Goal: Task Accomplishment & Management: Use online tool/utility

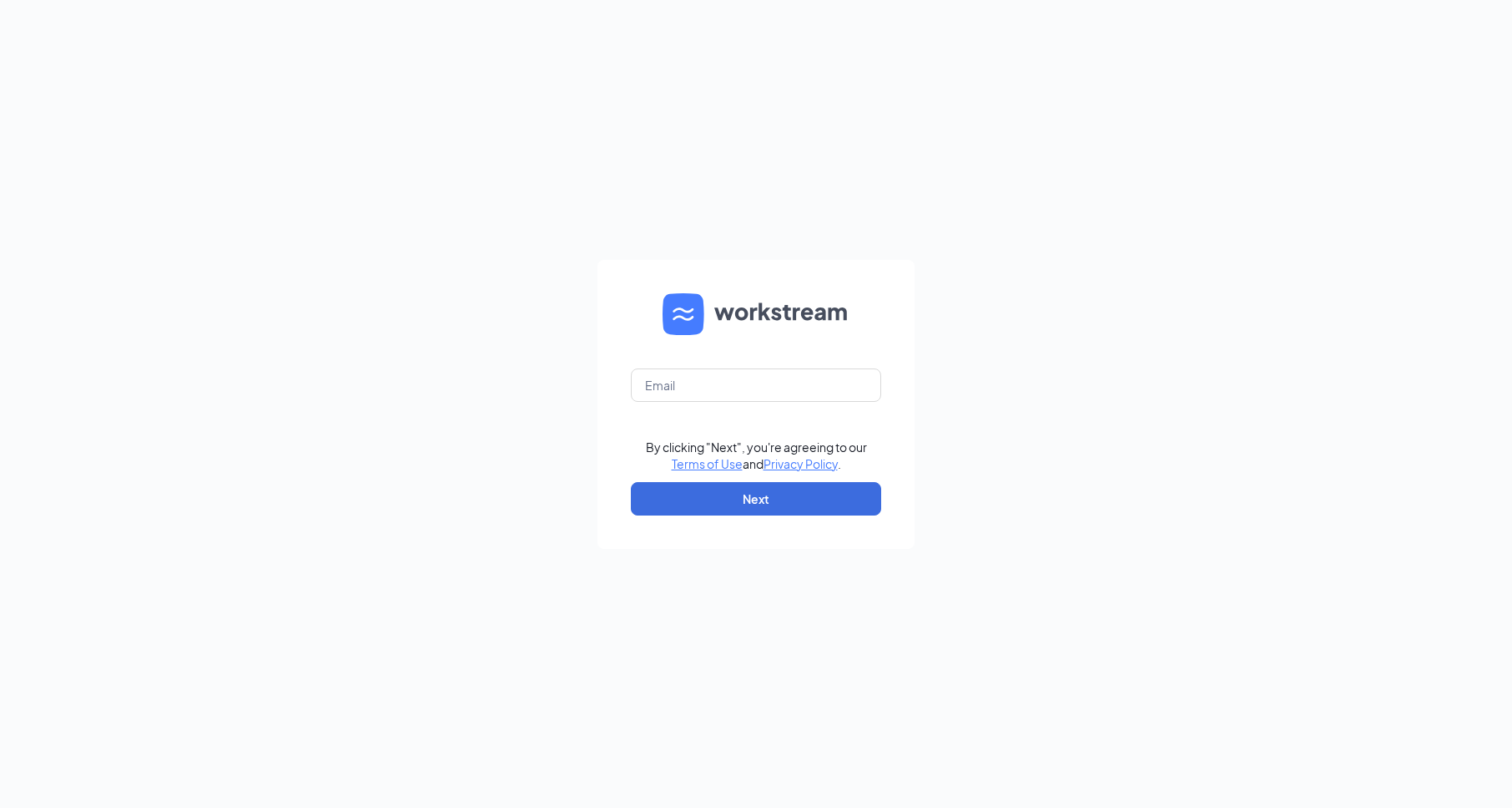
click at [792, 359] on form "By clicking "Next", you're agreeing to our Terms of Use and Privacy Policy . Ne…" at bounding box center [756, 404] width 317 height 289
click at [816, 395] on input "text" at bounding box center [756, 385] width 251 height 33
type input "[EMAIL_ADDRESS][DOMAIN_NAME]"
click at [757, 510] on button "Next" at bounding box center [756, 499] width 251 height 33
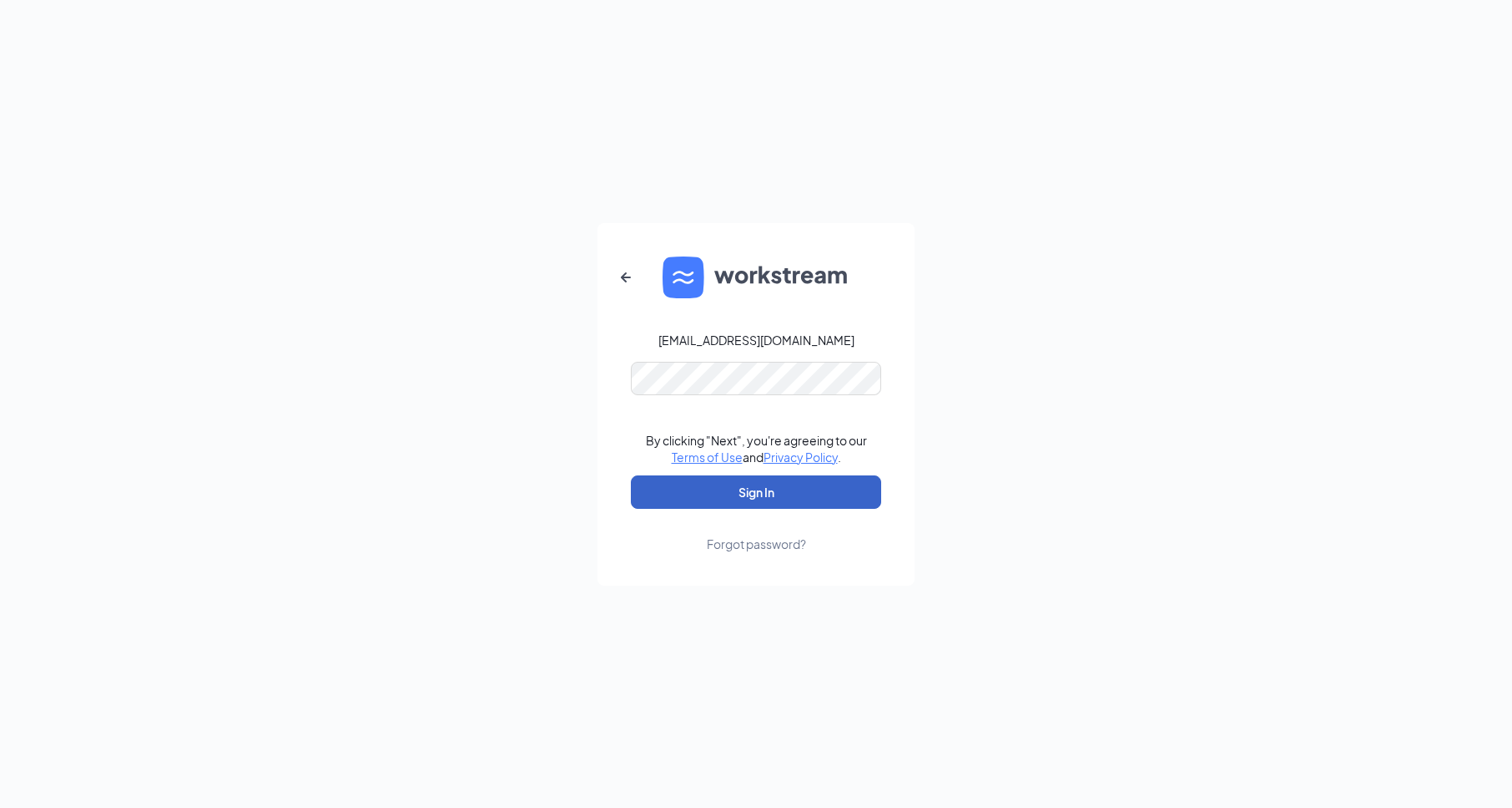
click at [768, 487] on button "Sign In" at bounding box center [756, 492] width 251 height 33
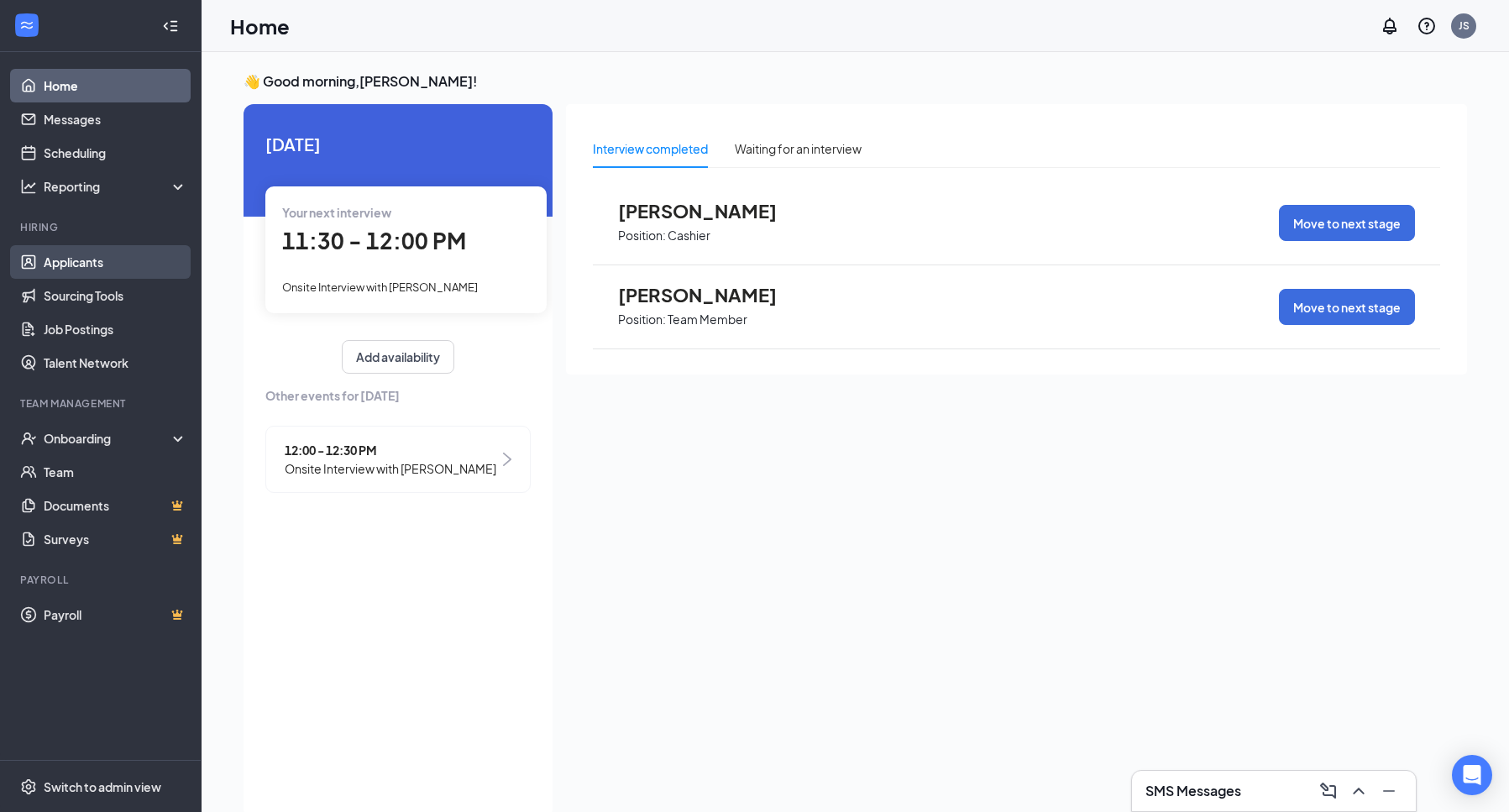
click at [88, 262] on link "Applicants" at bounding box center [116, 262] width 144 height 34
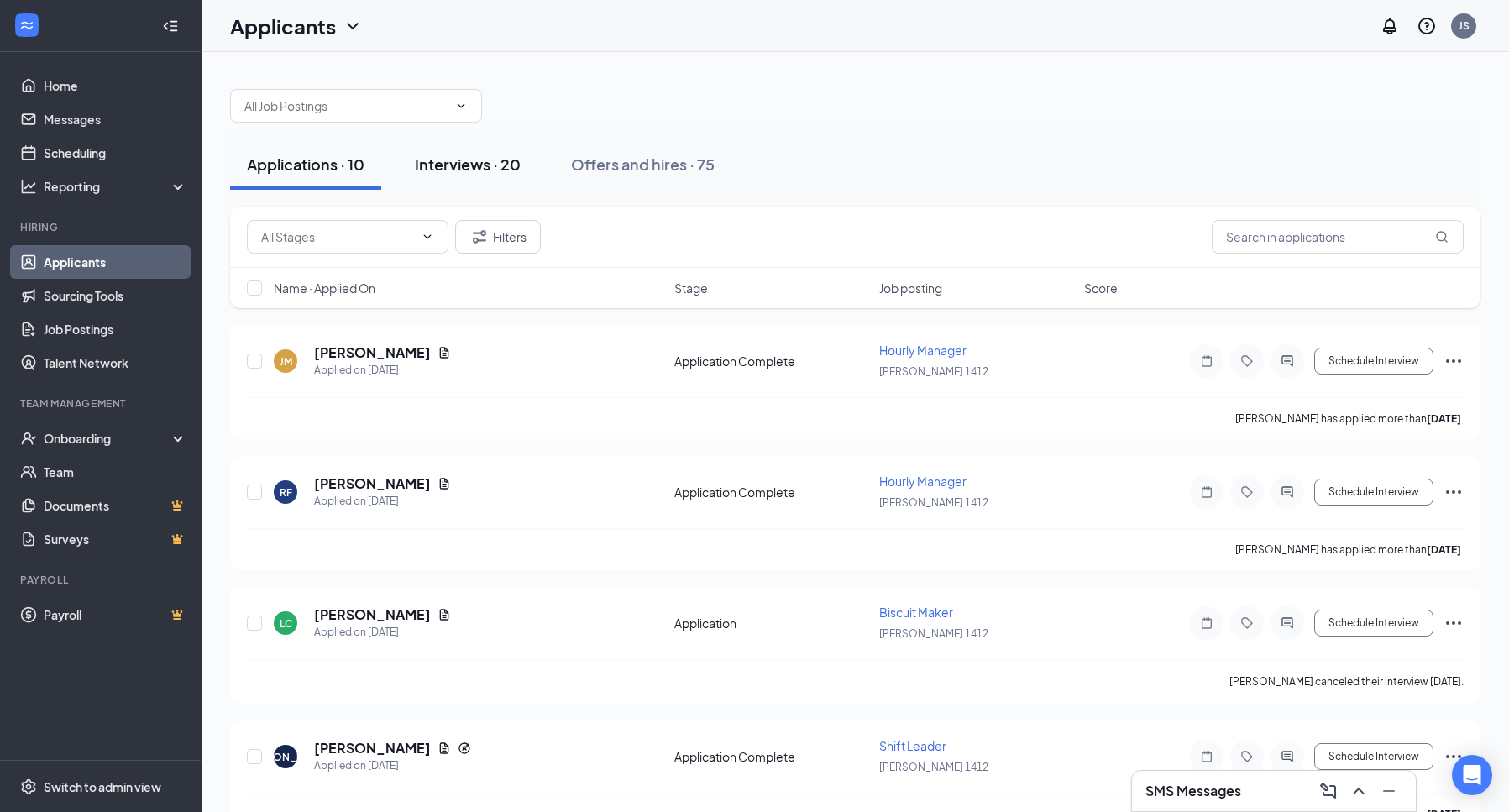
click at [479, 166] on div "Interviews · 20" at bounding box center [467, 164] width 106 height 21
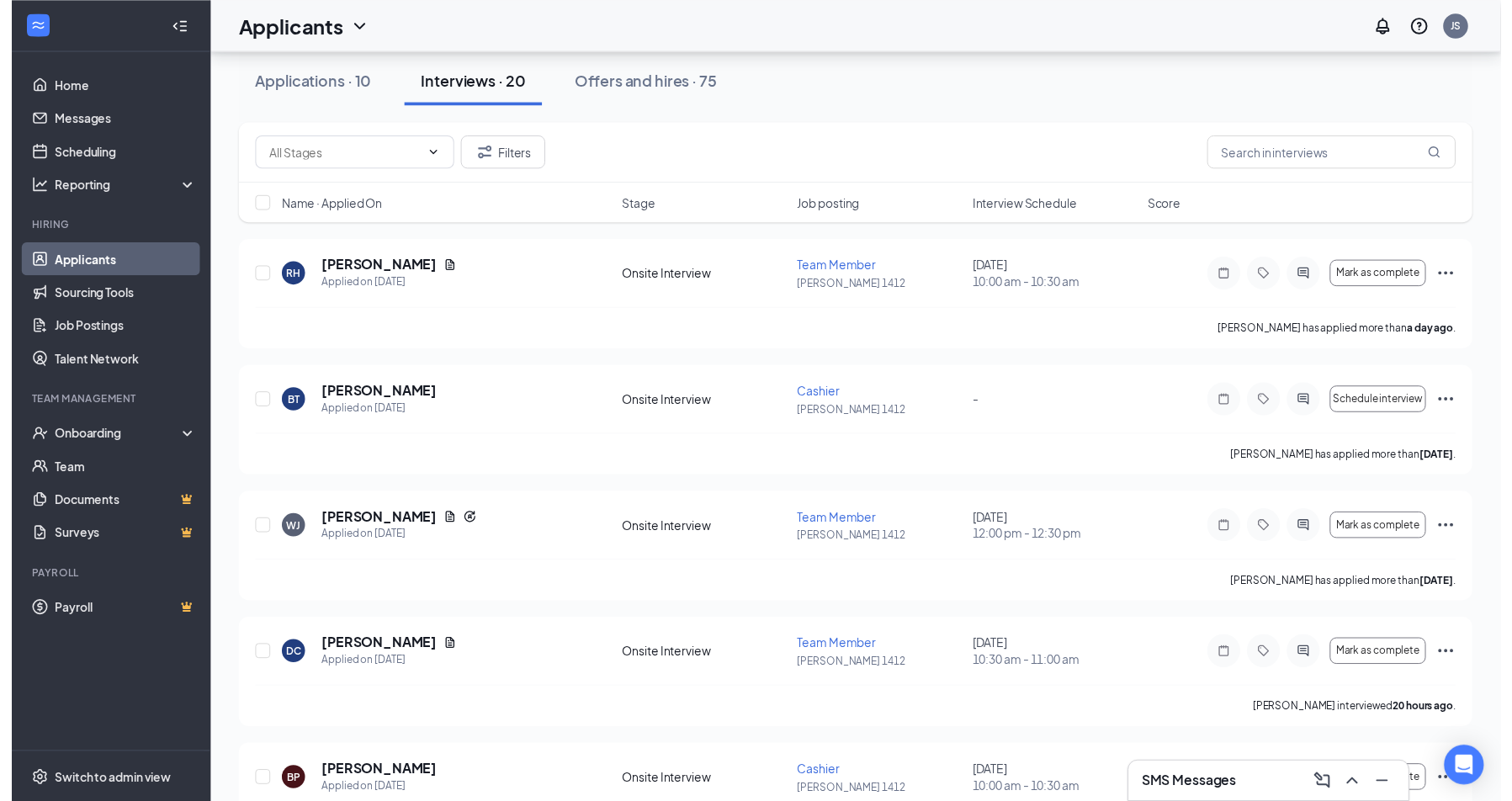
scroll to position [84, 0]
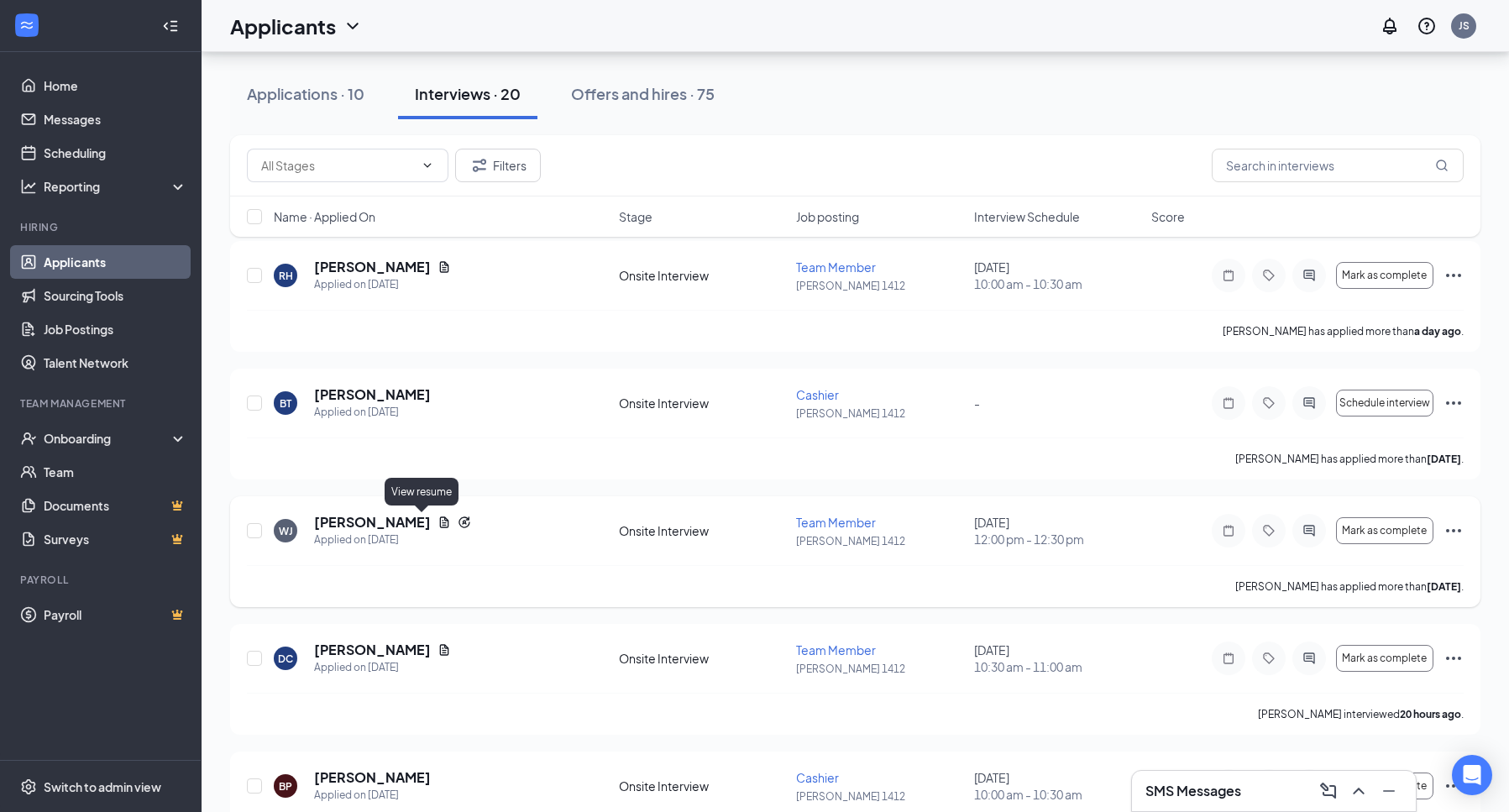
click at [440, 525] on icon "Document" at bounding box center [444, 522] width 9 height 11
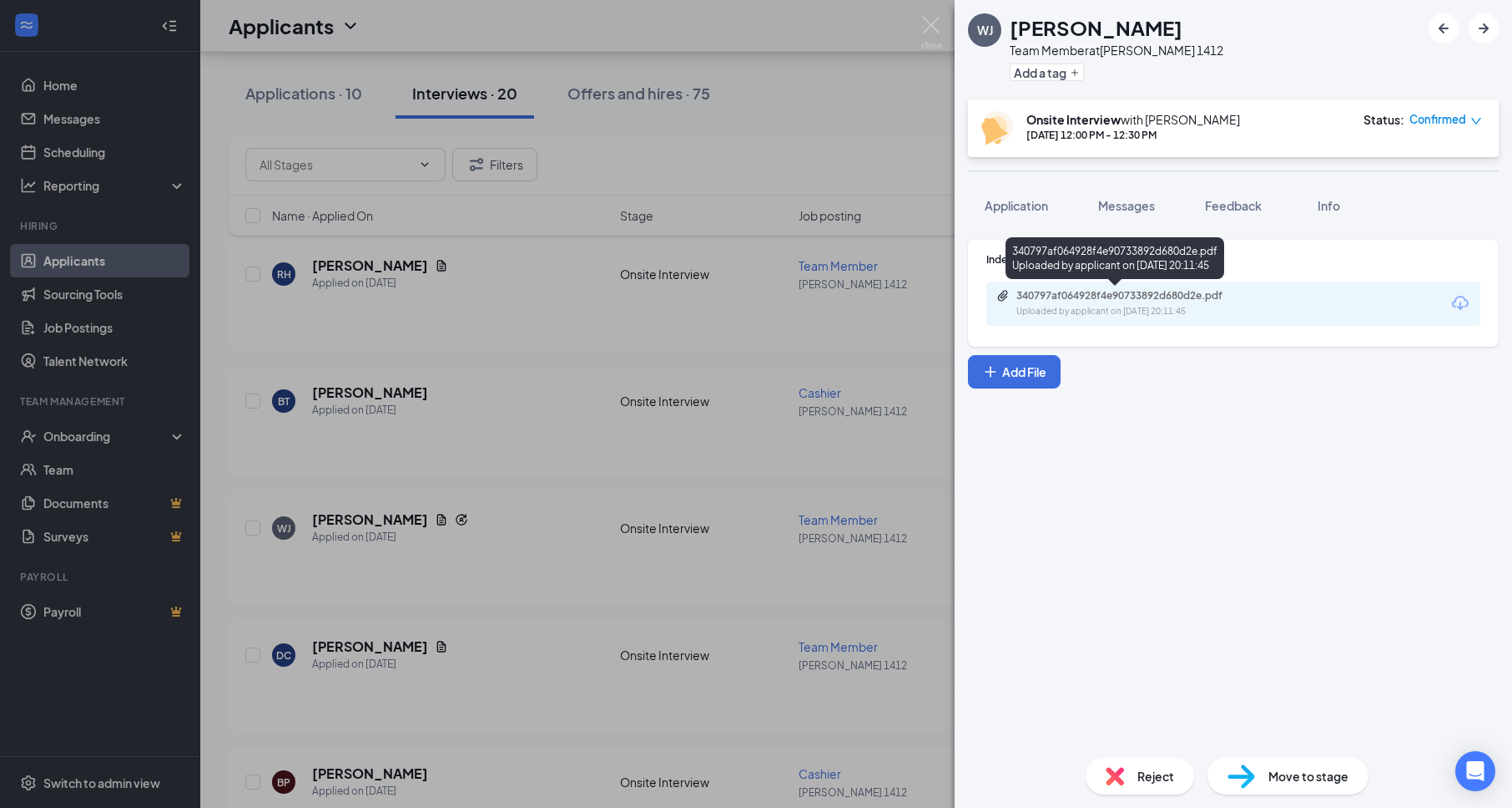
click at [1222, 317] on div "Uploaded by applicant on [DATE] 20:11:45" at bounding box center [1142, 311] width 251 height 13
click at [484, 452] on div "[PERSON_NAME] [PERSON_NAME] Team Member at [PERSON_NAME] 1412 Add a tag Onsite …" at bounding box center [756, 404] width 1512 height 808
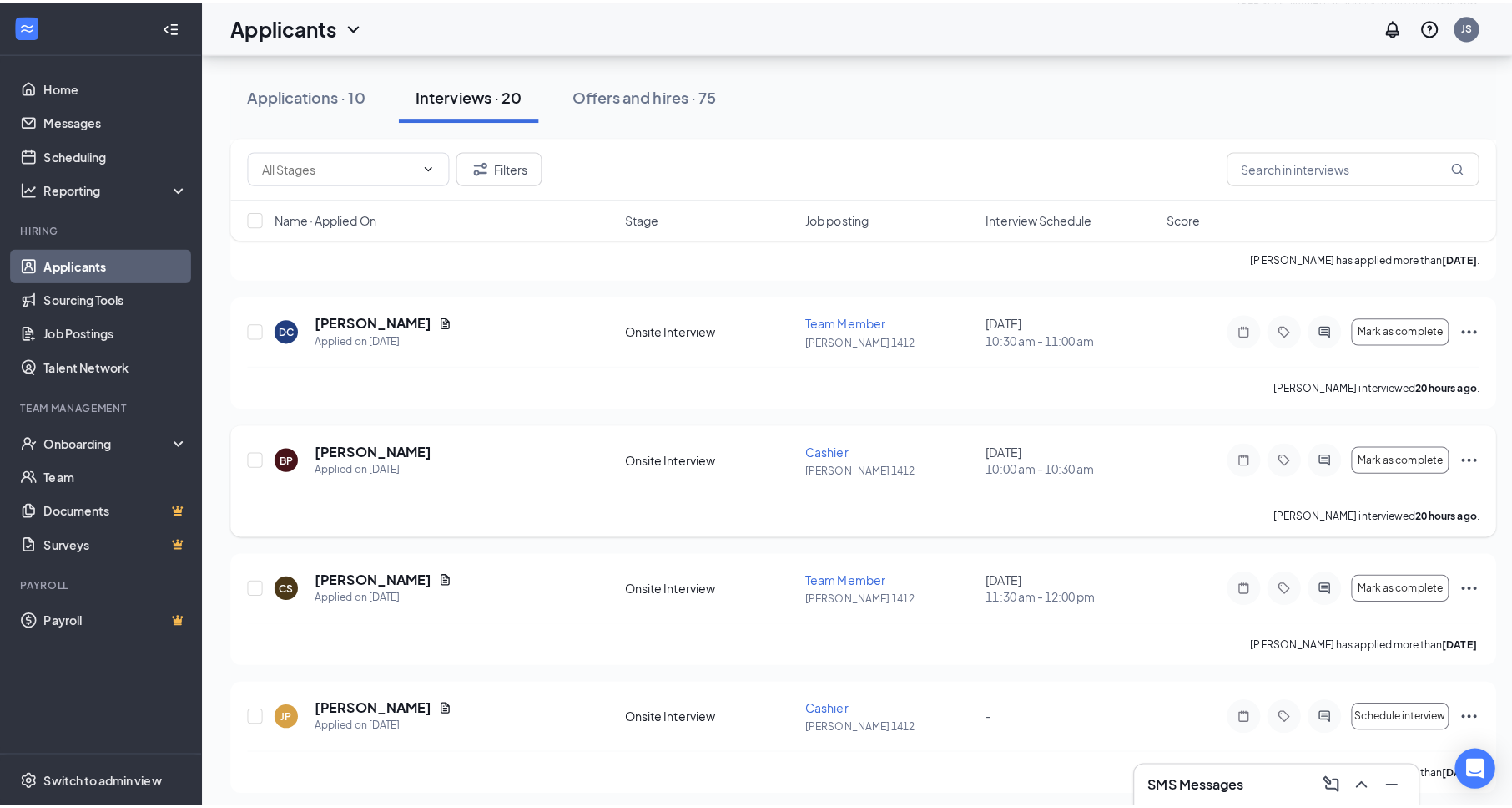
scroll to position [418, 0]
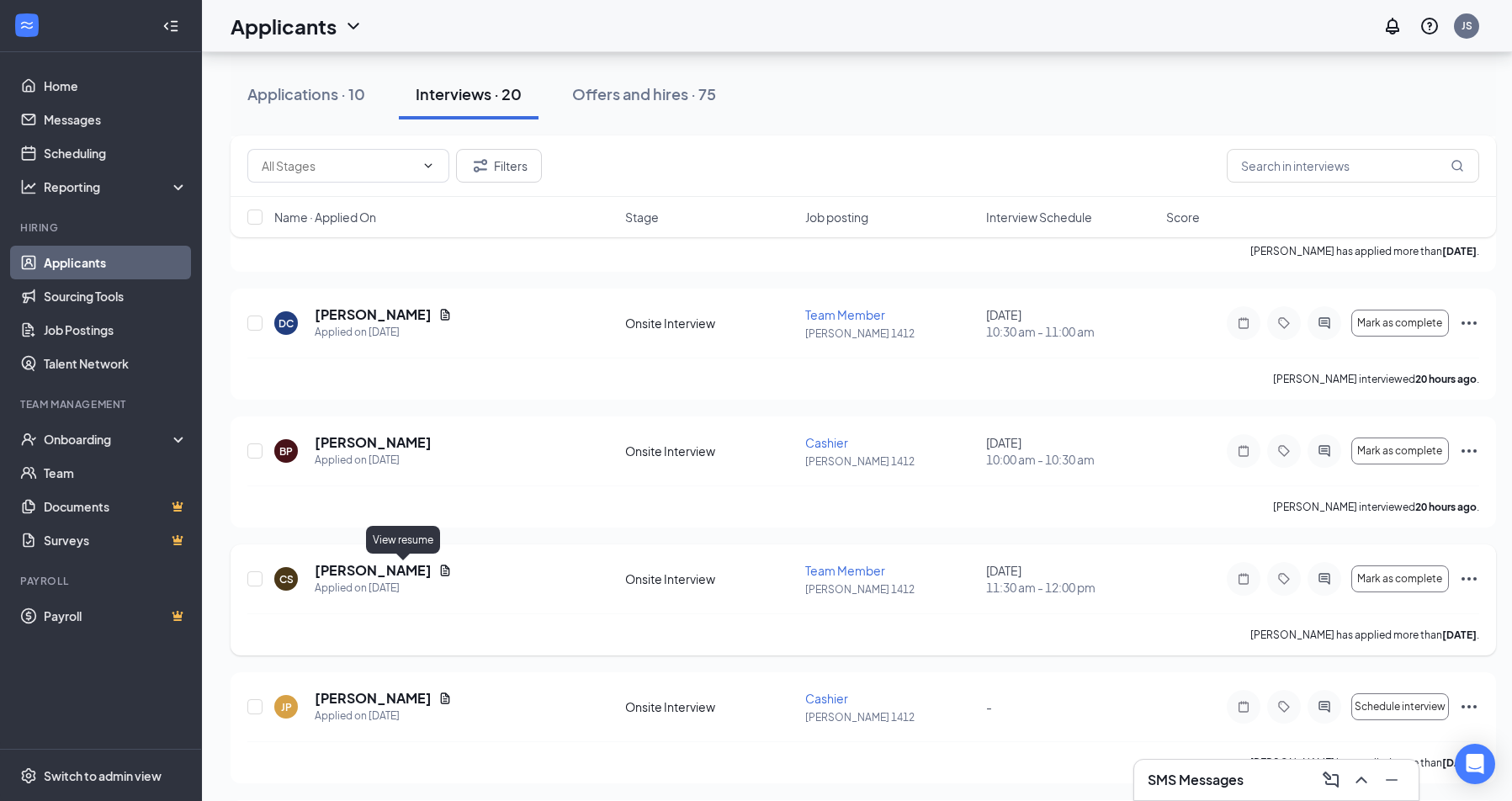
click at [441, 572] on icon "Document" at bounding box center [445, 570] width 9 height 11
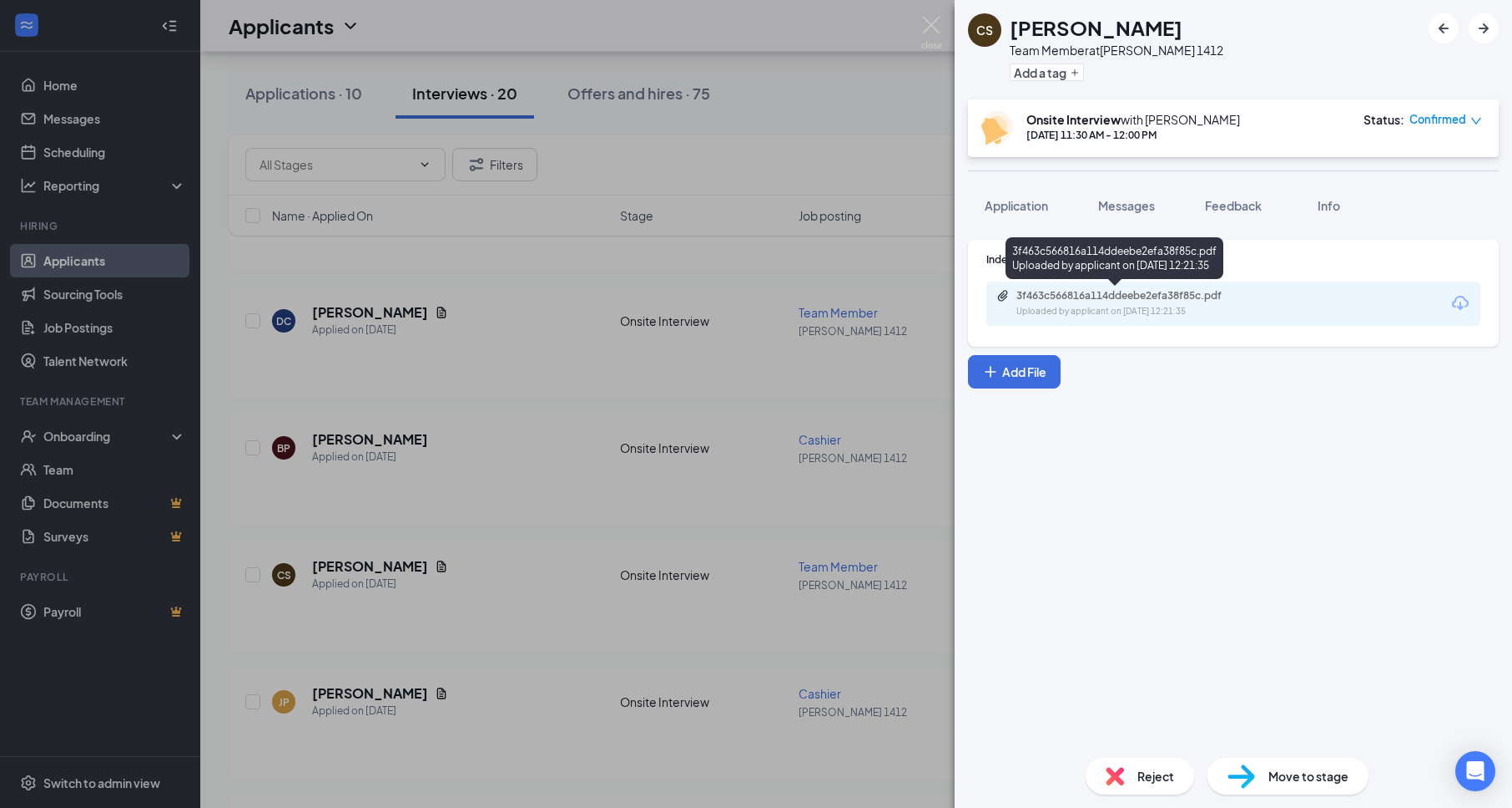
click at [1152, 294] on div "3f463c566816a114ddeebe2efa38f85c.pdf" at bounding box center [1133, 295] width 234 height 13
